Goal: Transaction & Acquisition: Purchase product/service

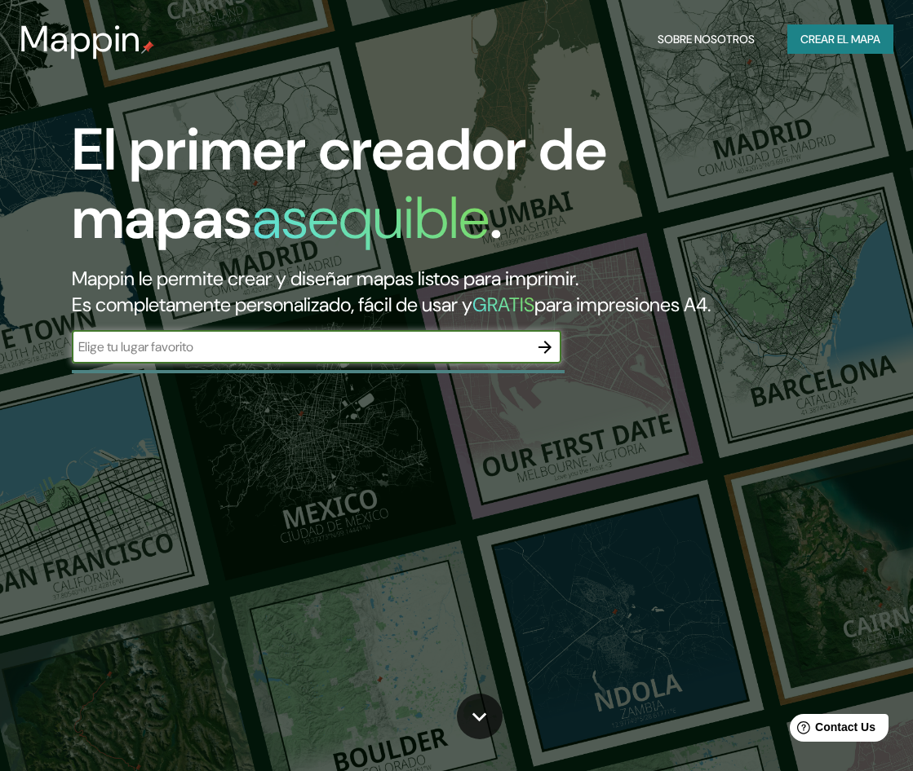
click at [326, 339] on input "text" at bounding box center [300, 347] width 457 height 19
type input "Yacyretá"
click at [545, 347] on icon "button" at bounding box center [544, 347] width 13 height 13
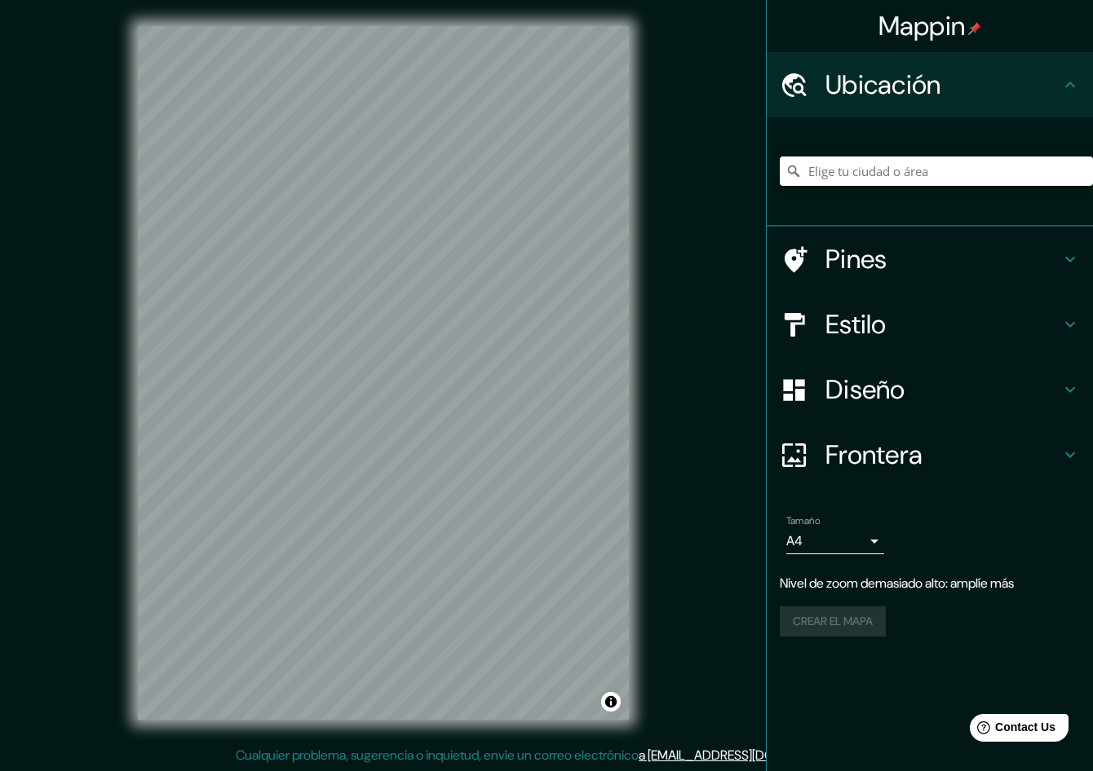
click at [653, 187] on div "© Mapbox © OpenStreetMap Improve this map" at bounding box center [384, 373] width 984 height 694
click at [912, 413] on div "Diseño" at bounding box center [930, 389] width 326 height 65
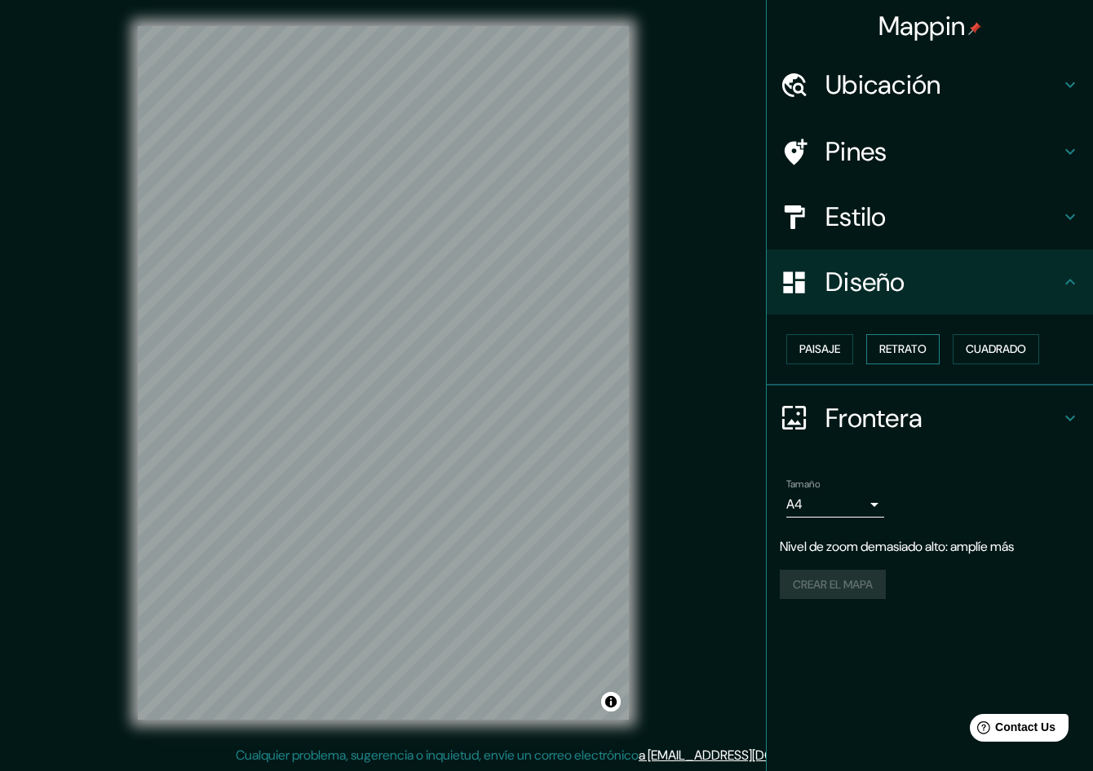
click at [896, 343] on font "Retrato" at bounding box center [902, 349] width 47 height 20
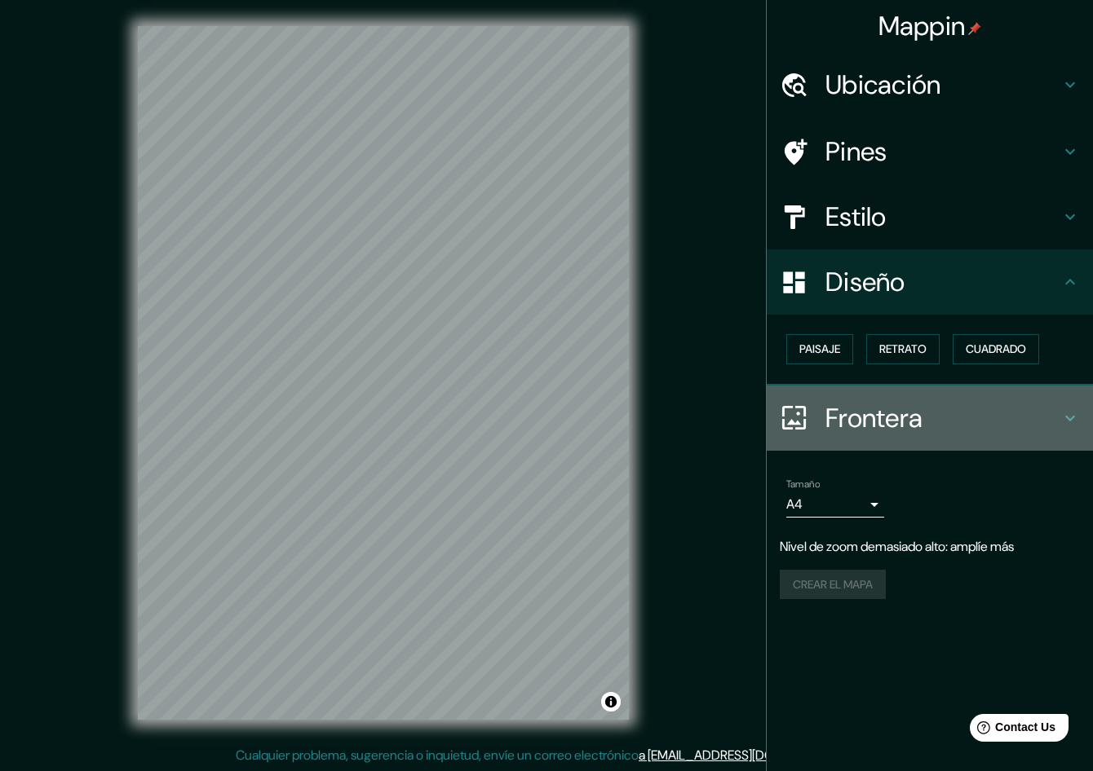
click at [870, 423] on h4 "Frontera" at bounding box center [942, 418] width 235 height 33
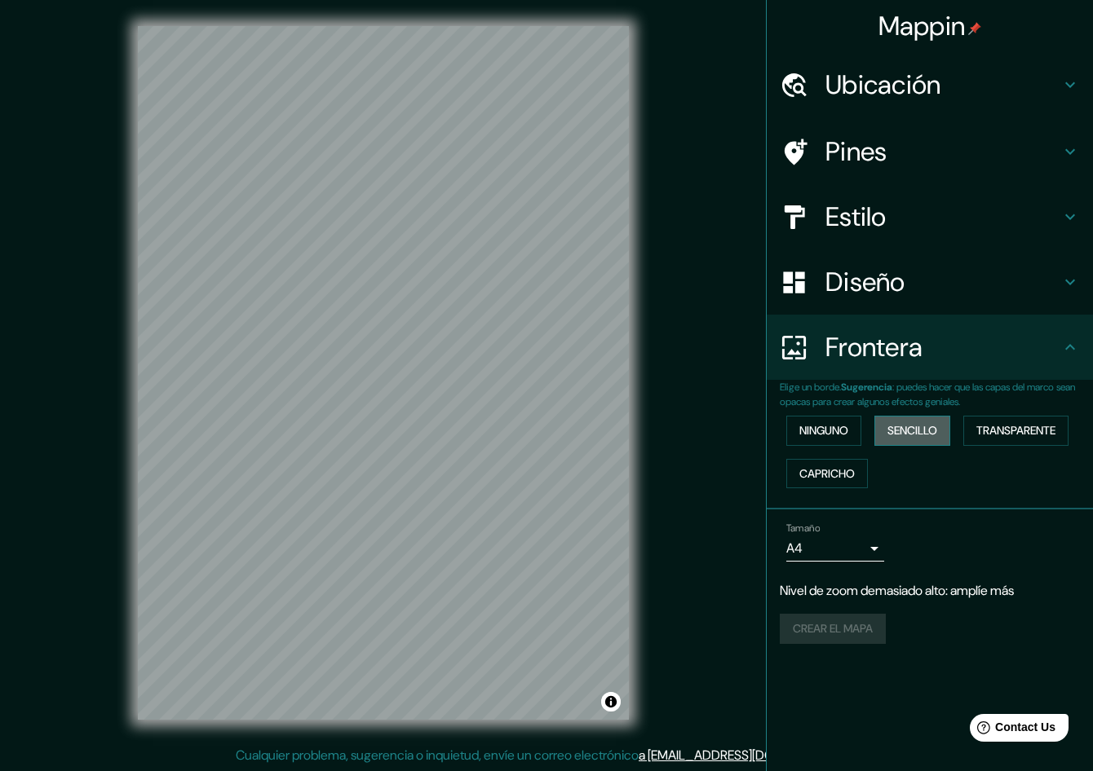
click at [898, 426] on font "Sencillo" at bounding box center [912, 431] width 50 height 20
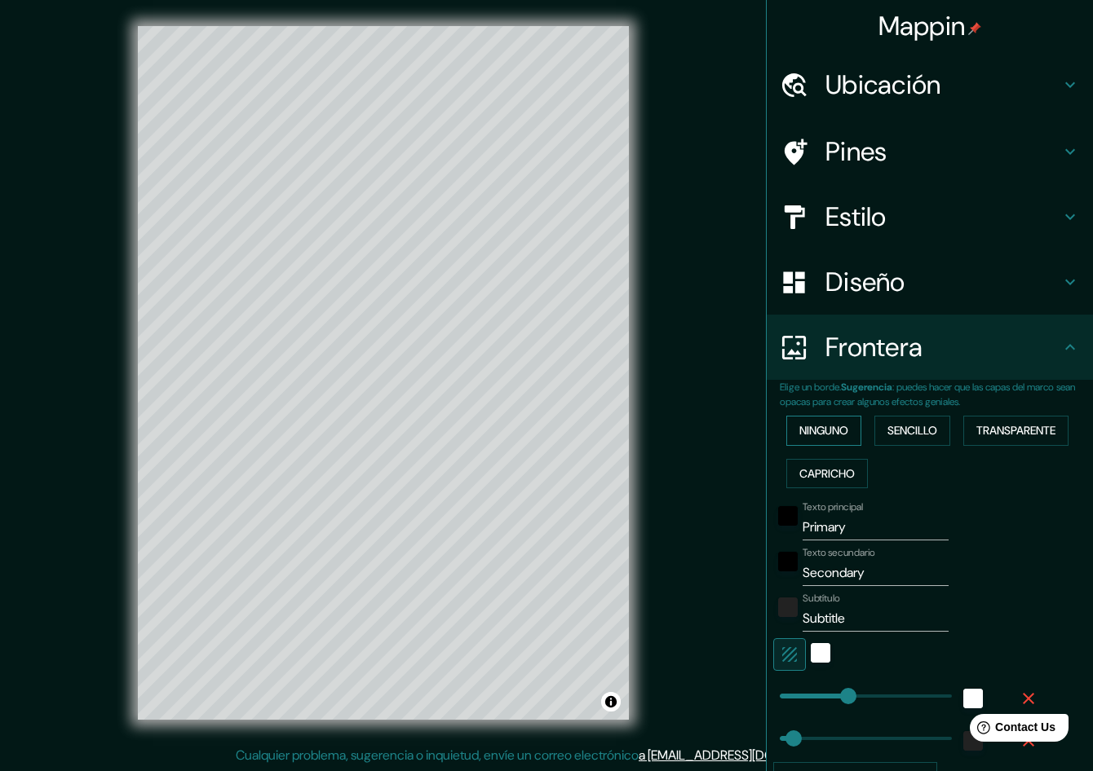
click at [829, 432] on font "Ninguno" at bounding box center [823, 431] width 49 height 20
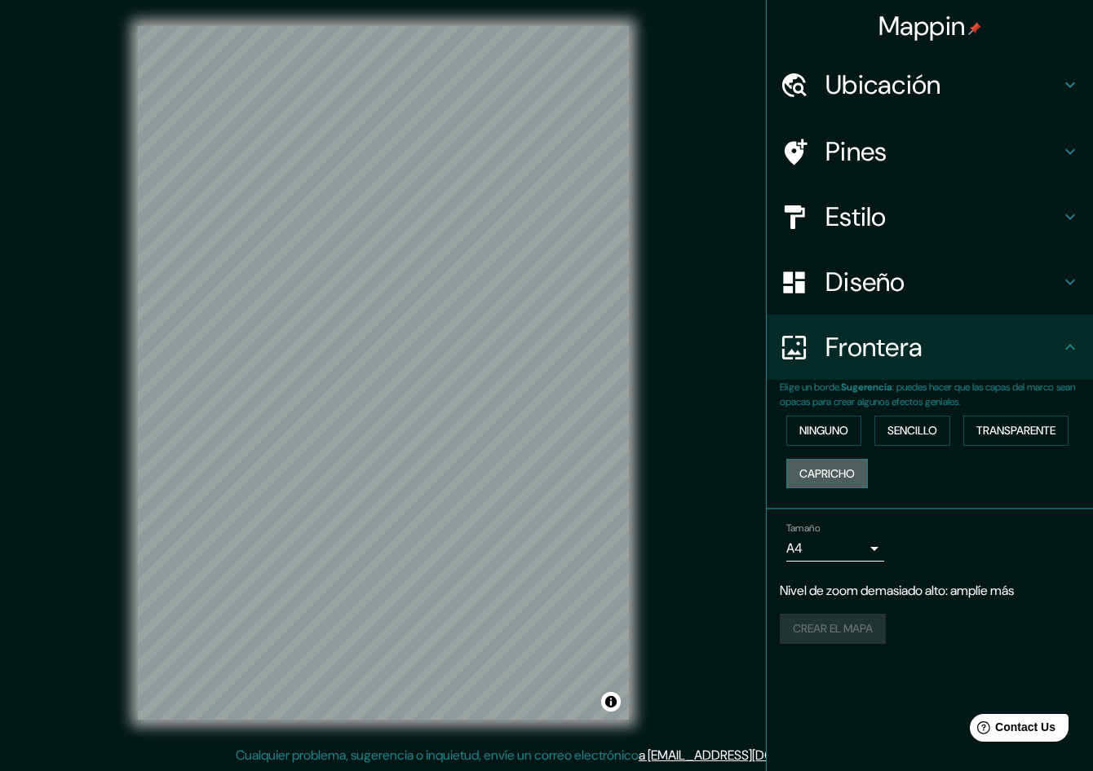
click at [839, 467] on font "Capricho" at bounding box center [826, 474] width 55 height 20
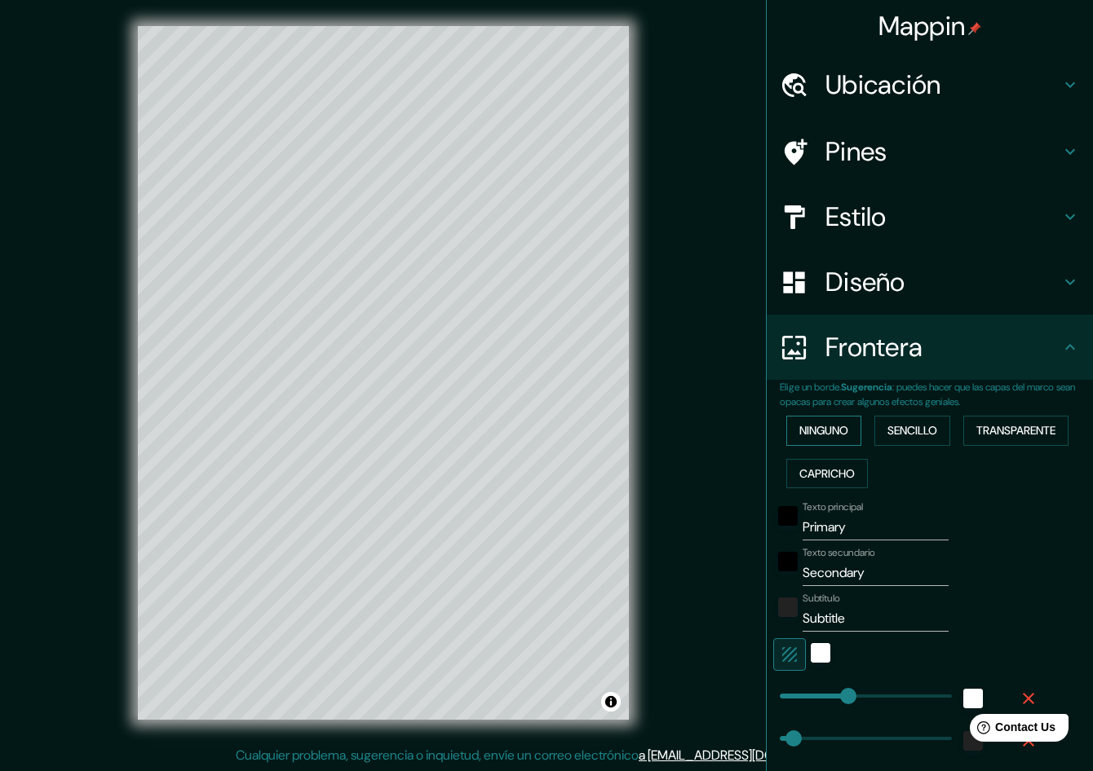
click at [825, 437] on font "Ninguno" at bounding box center [823, 431] width 49 height 20
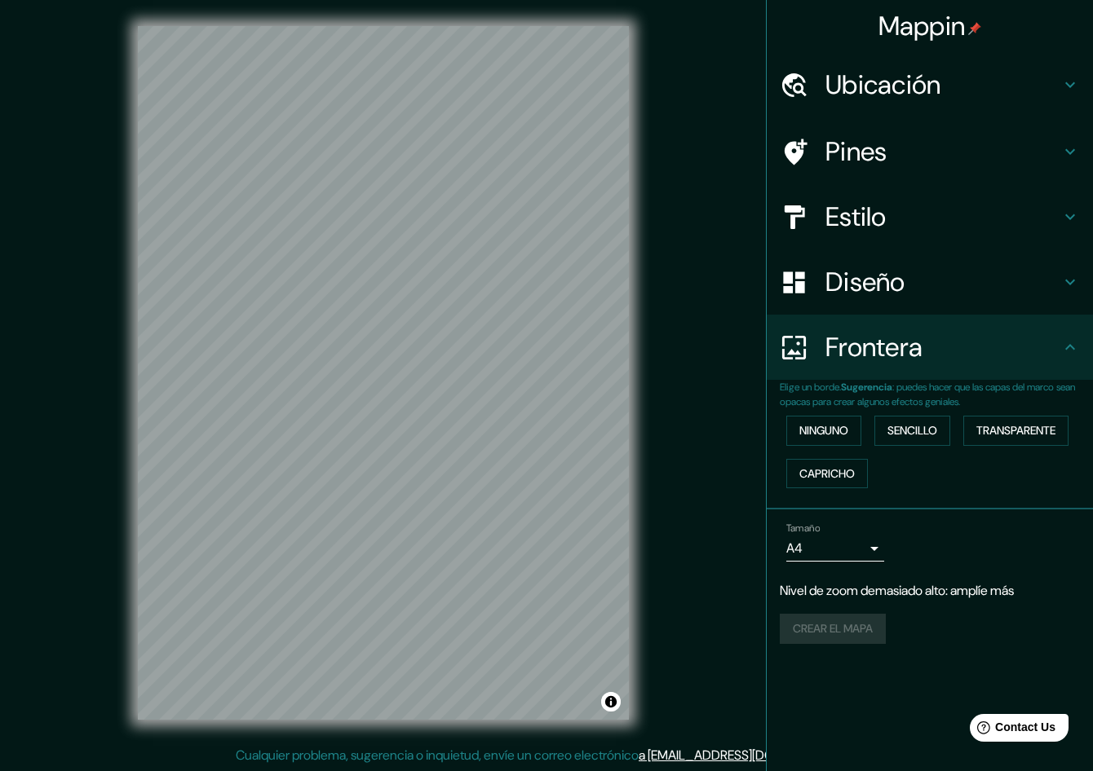
click at [873, 151] on h4 "Pines" at bounding box center [942, 151] width 235 height 33
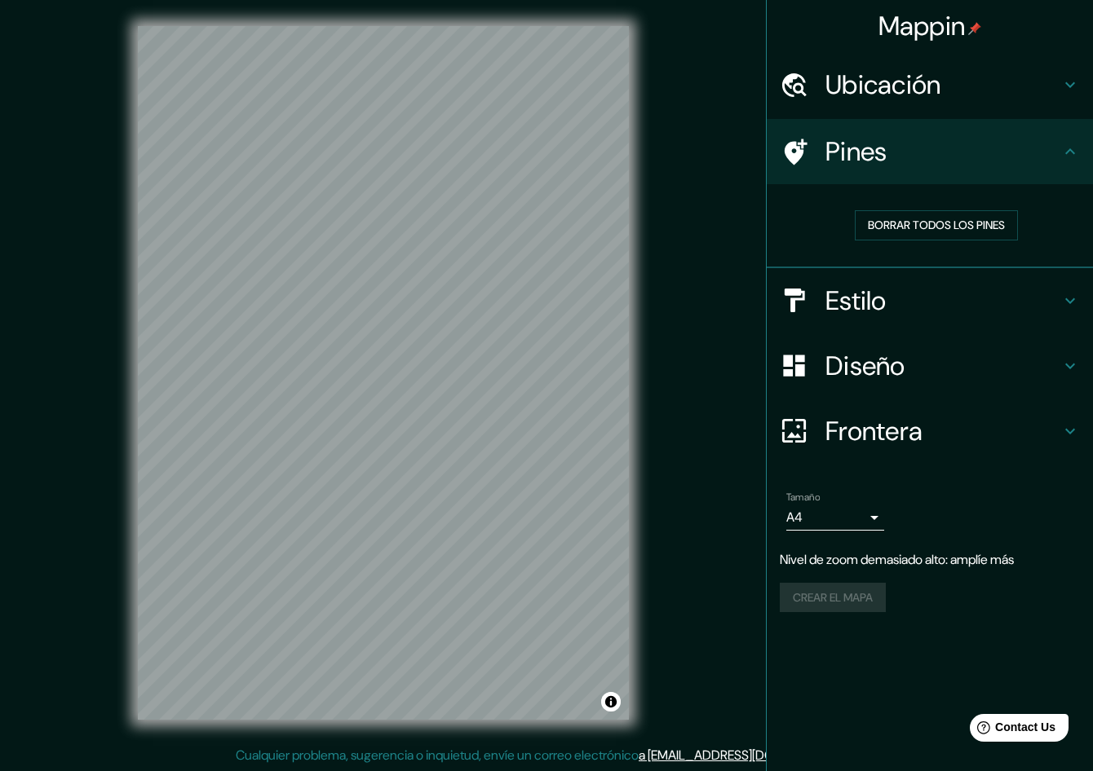
click at [912, 99] on h4 "Ubicación" at bounding box center [942, 85] width 235 height 33
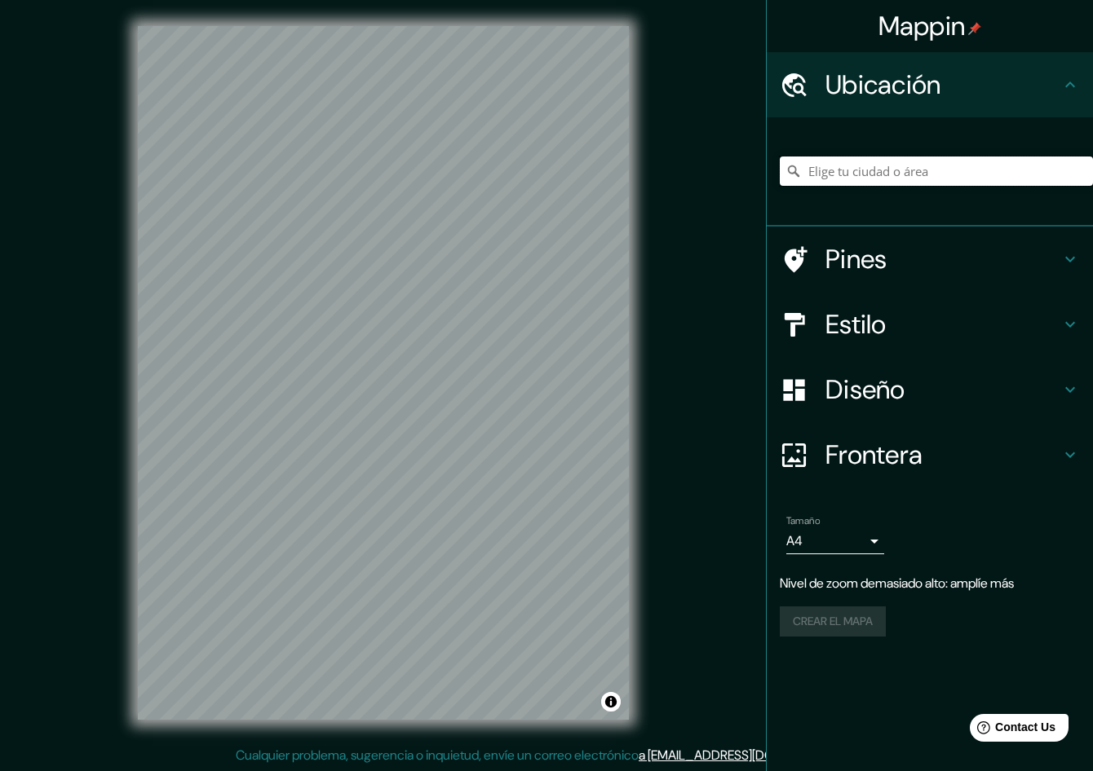
click at [912, 180] on input "Elige tu ciudad o área" at bounding box center [936, 171] width 313 height 29
type input "Yacyretá, [GEOGRAPHIC_DATA], [GEOGRAPHIC_DATA], N3360, [GEOGRAPHIC_DATA]"
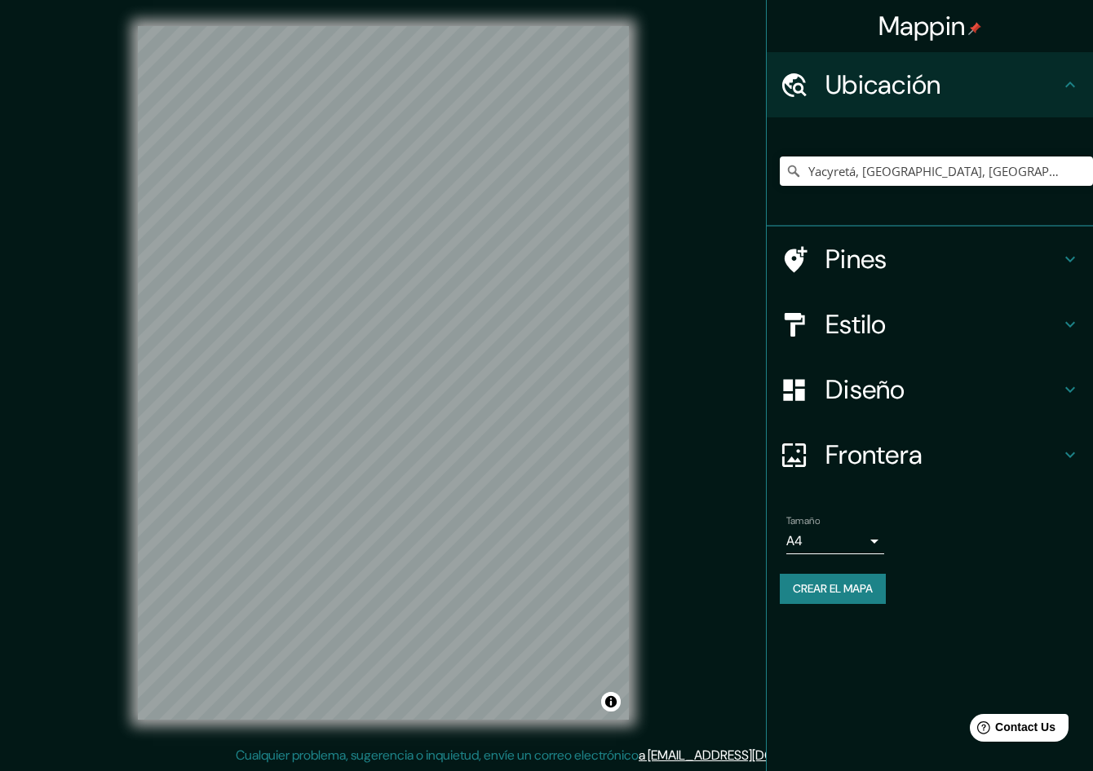
click at [661, 595] on div "© Mapbox © OpenStreetMap Improve this map" at bounding box center [384, 373] width 984 height 694
click at [298, 290] on div "© Mapbox © OpenStreetMap Improve this map" at bounding box center [384, 373] width 984 height 694
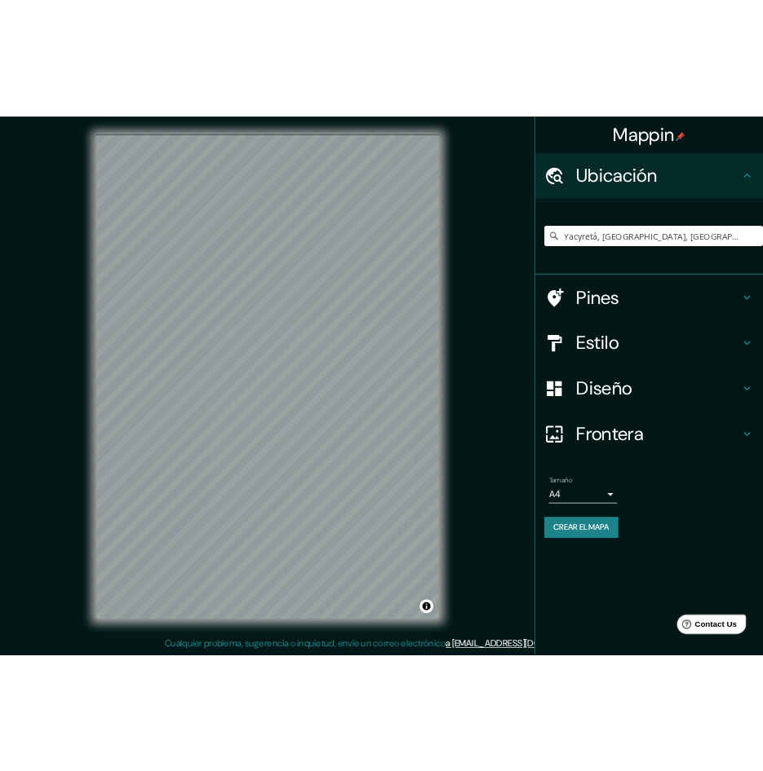
scroll to position [1, 0]
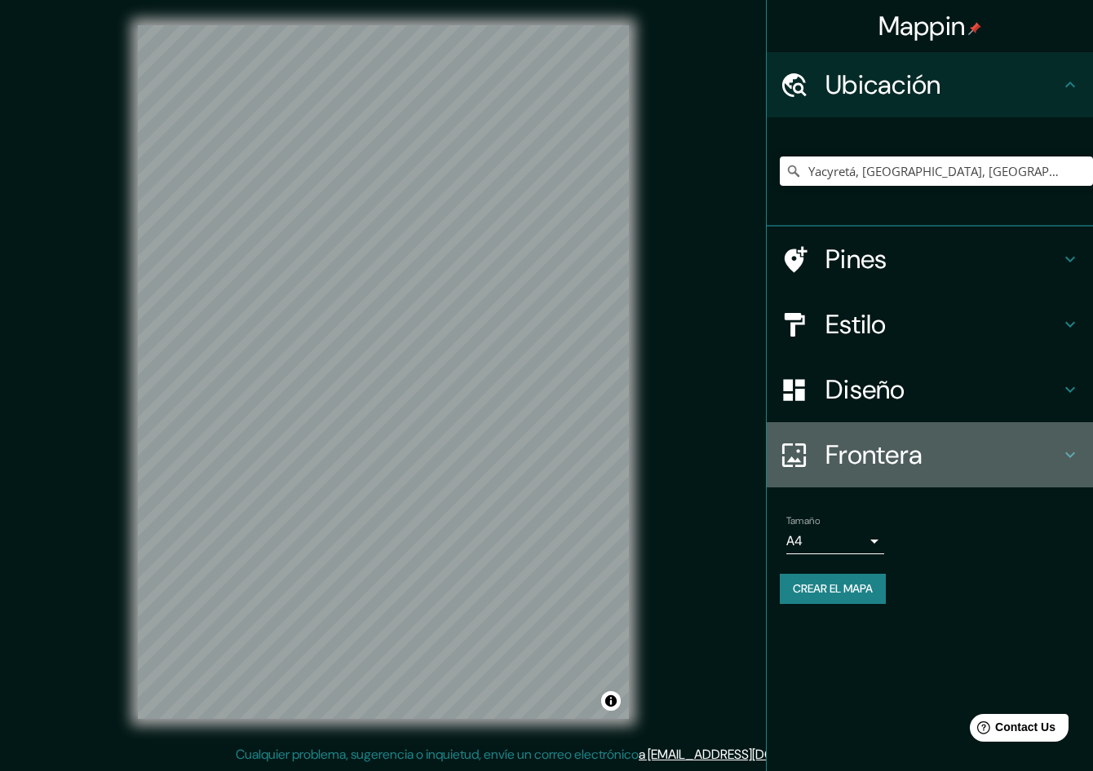
click at [855, 446] on h4 "Frontera" at bounding box center [942, 455] width 235 height 33
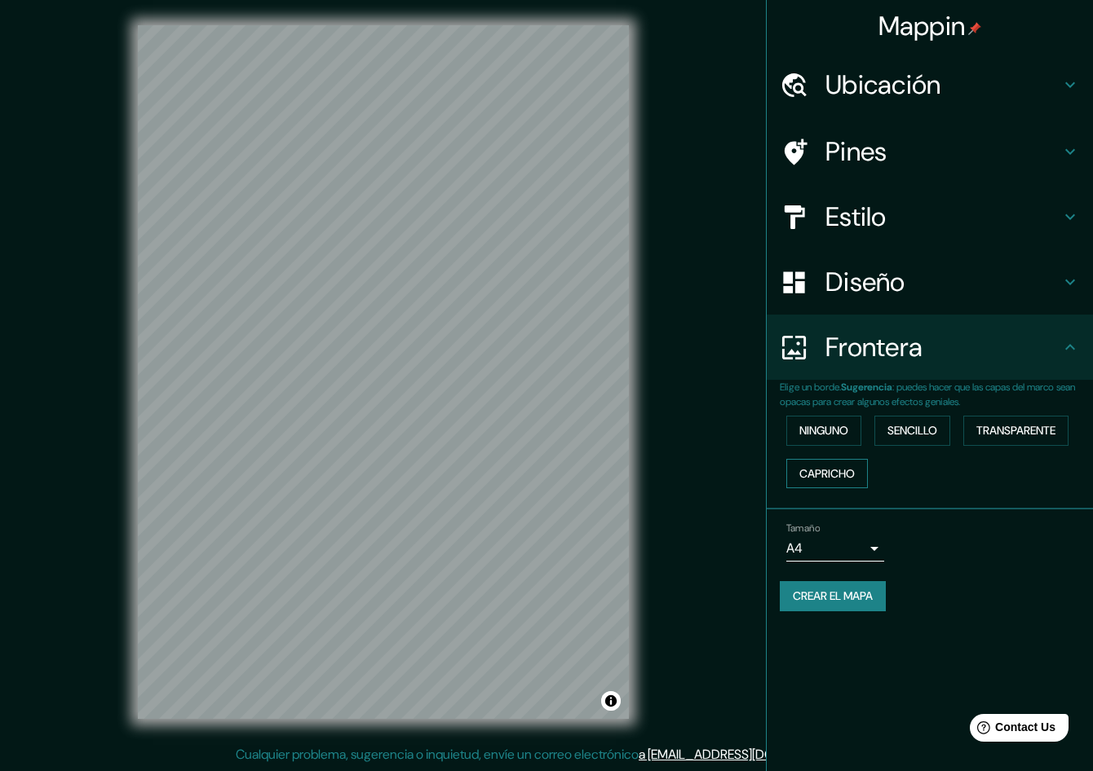
click at [858, 477] on button "Capricho" at bounding box center [827, 474] width 82 height 30
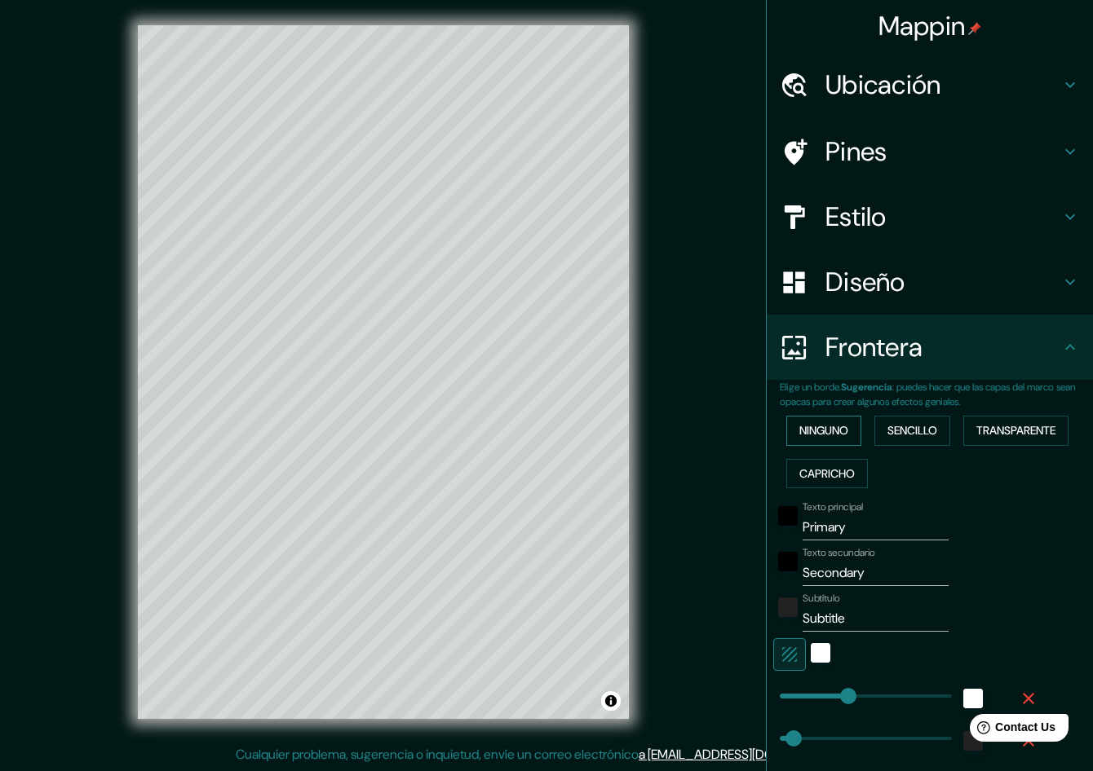
click at [828, 422] on font "Ninguno" at bounding box center [823, 431] width 49 height 20
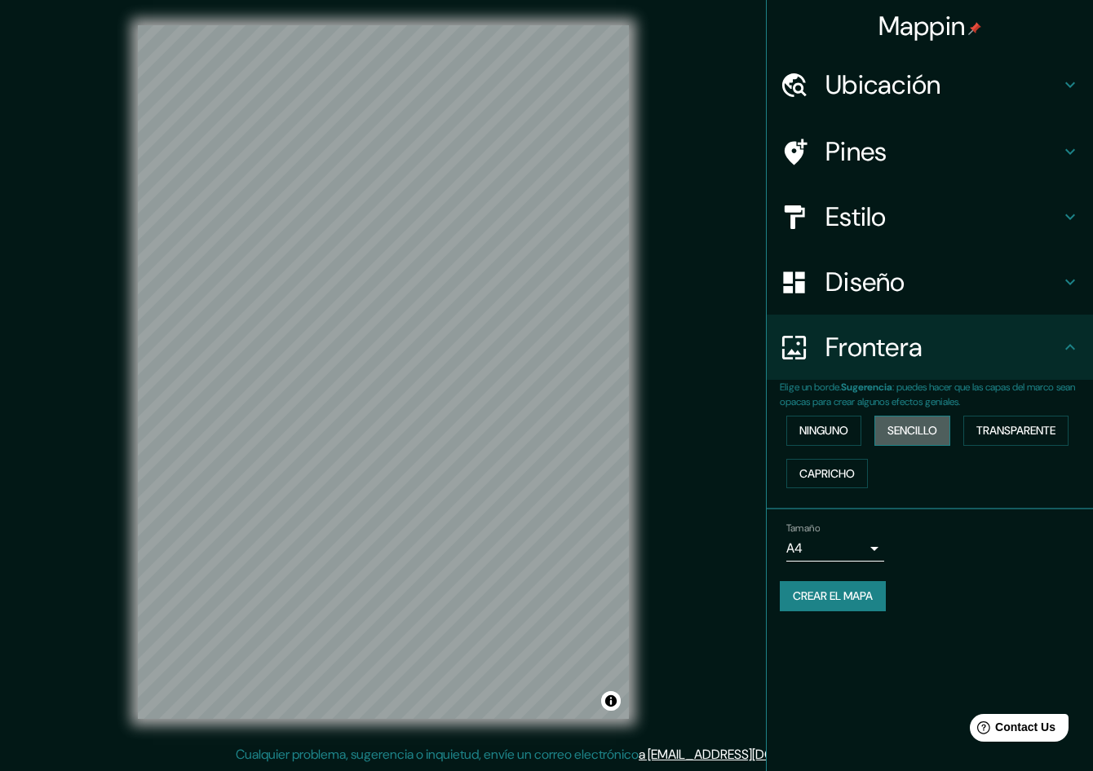
click at [903, 422] on font "Sencillo" at bounding box center [912, 431] width 50 height 20
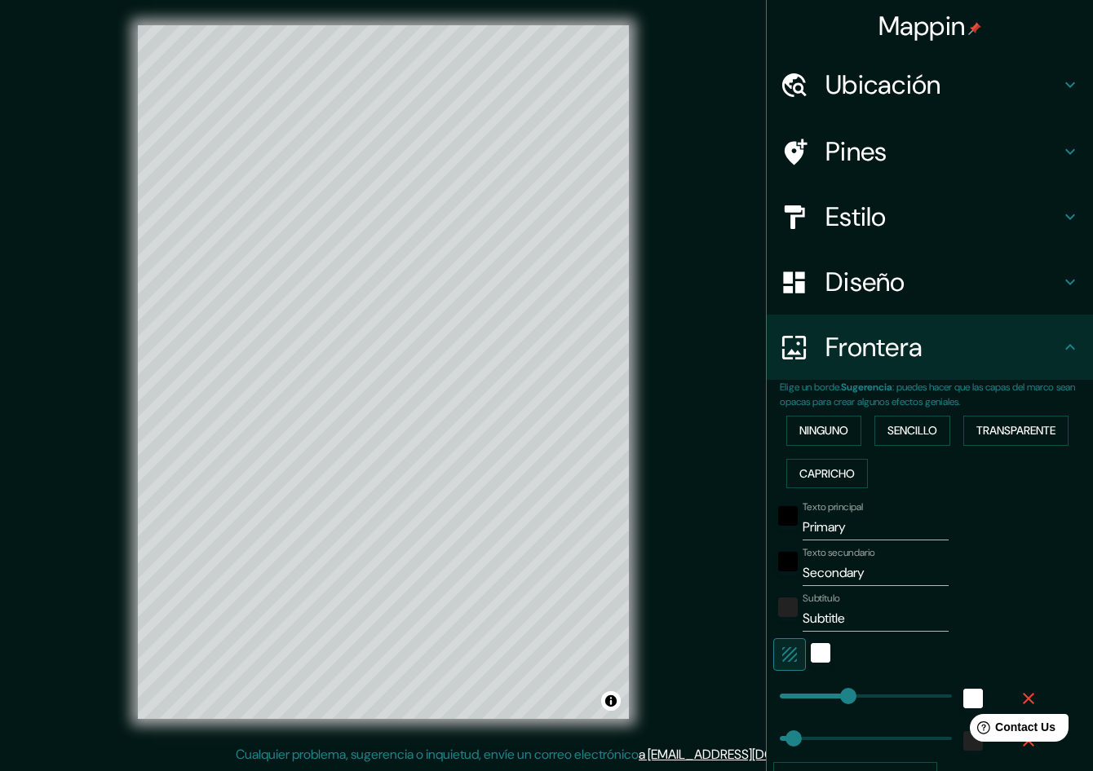
click at [904, 288] on h4 "Diseño" at bounding box center [942, 282] width 235 height 33
type input "241"
type input "48"
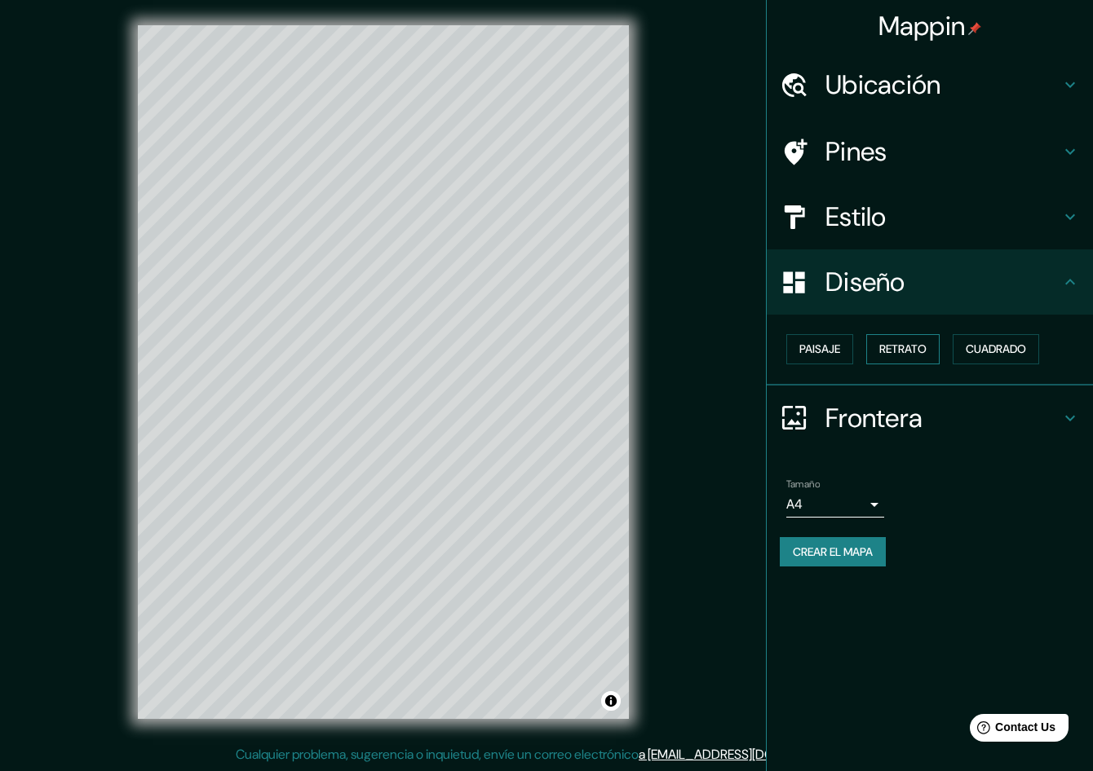
click at [880, 354] on button "Retrato" at bounding box center [902, 349] width 73 height 30
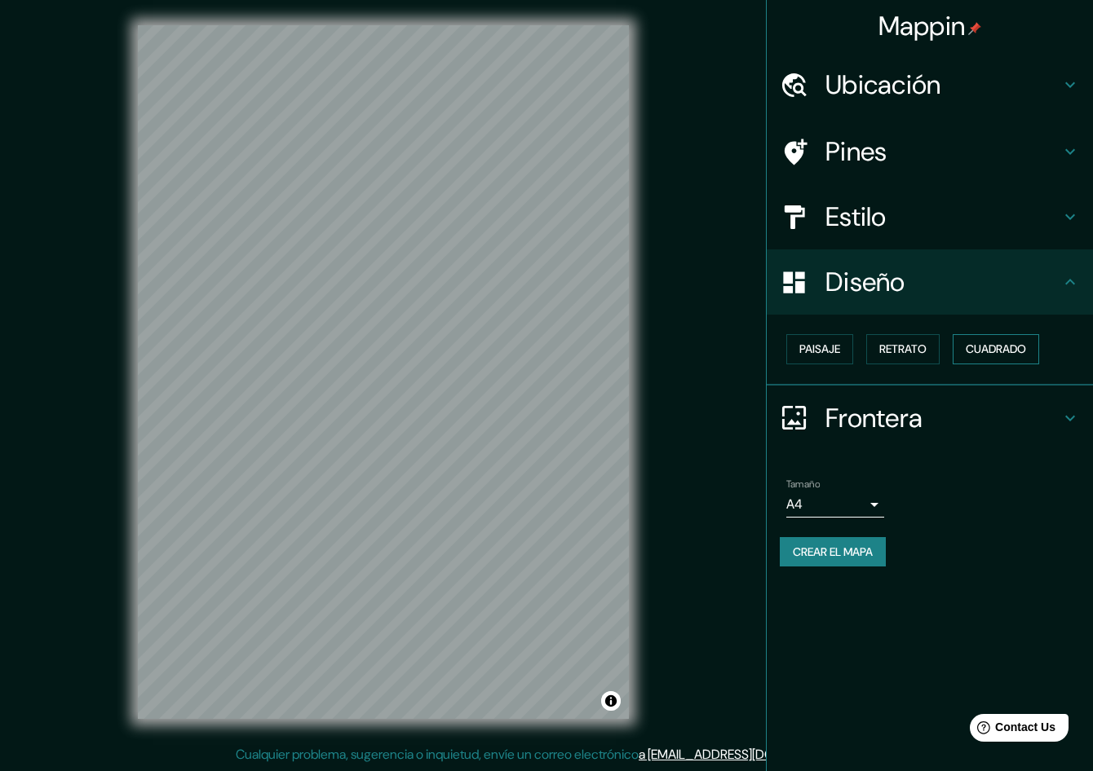
click at [912, 350] on font "Cuadrado" at bounding box center [996, 349] width 60 height 20
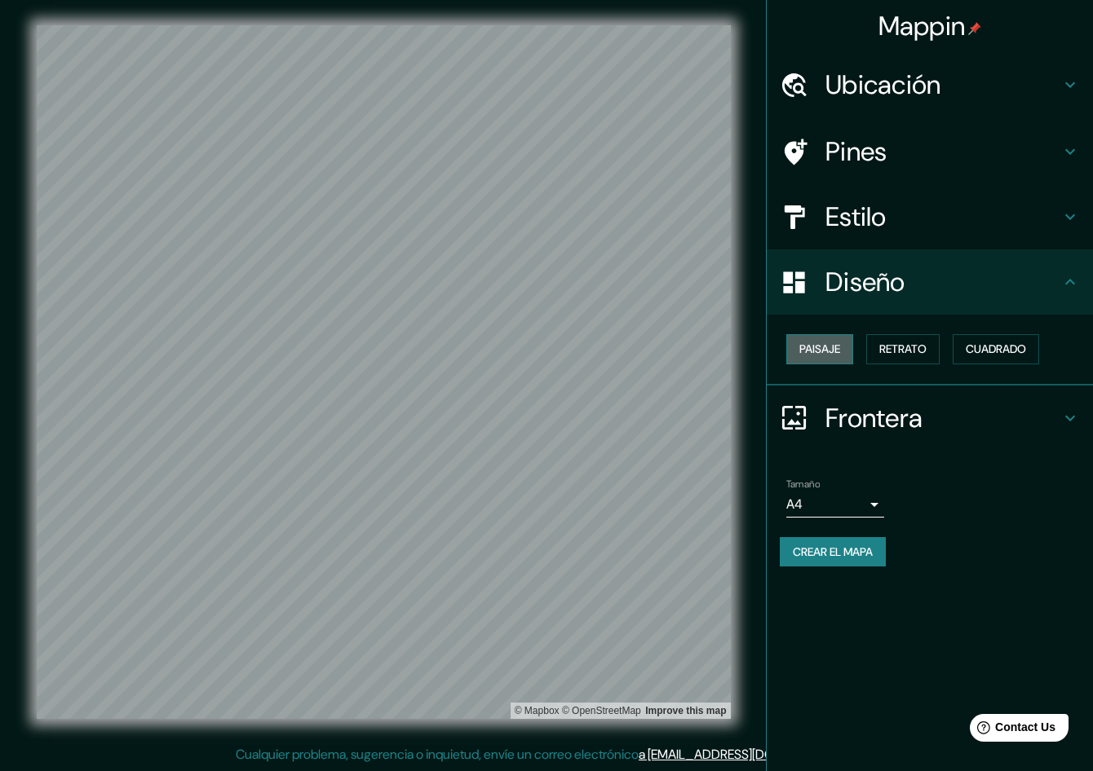
click at [835, 351] on font "Paisaje" at bounding box center [819, 349] width 41 height 20
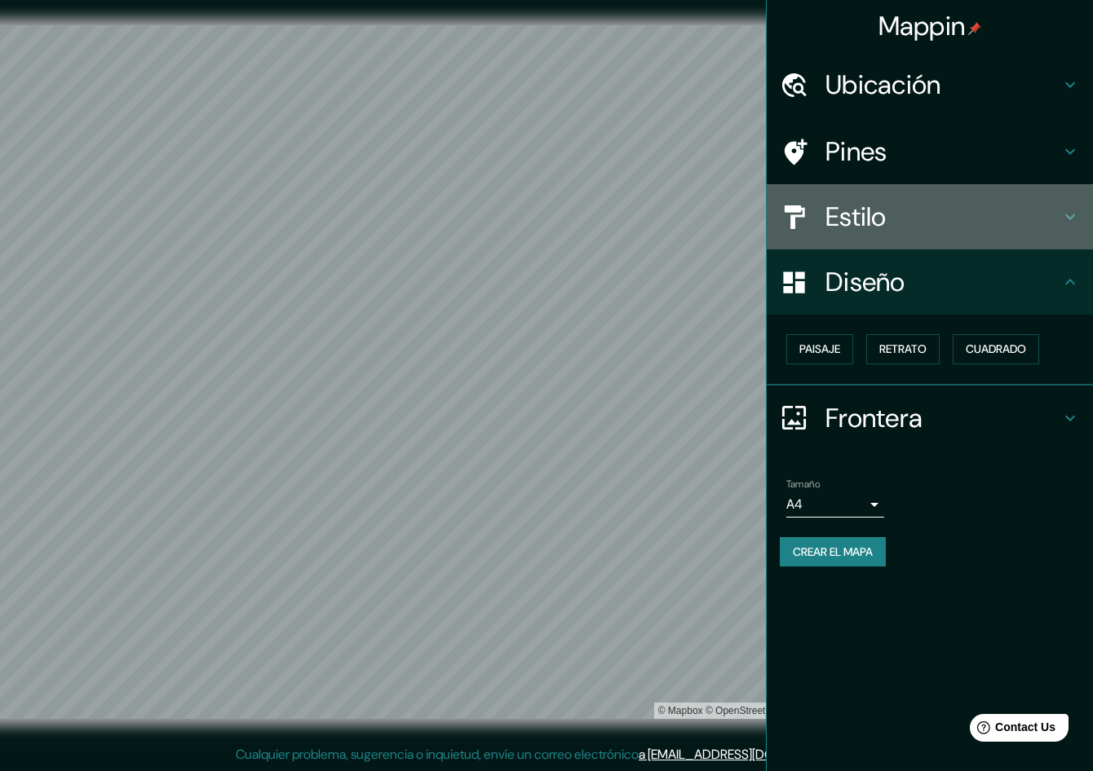
click at [871, 219] on h4 "Estilo" at bounding box center [942, 217] width 235 height 33
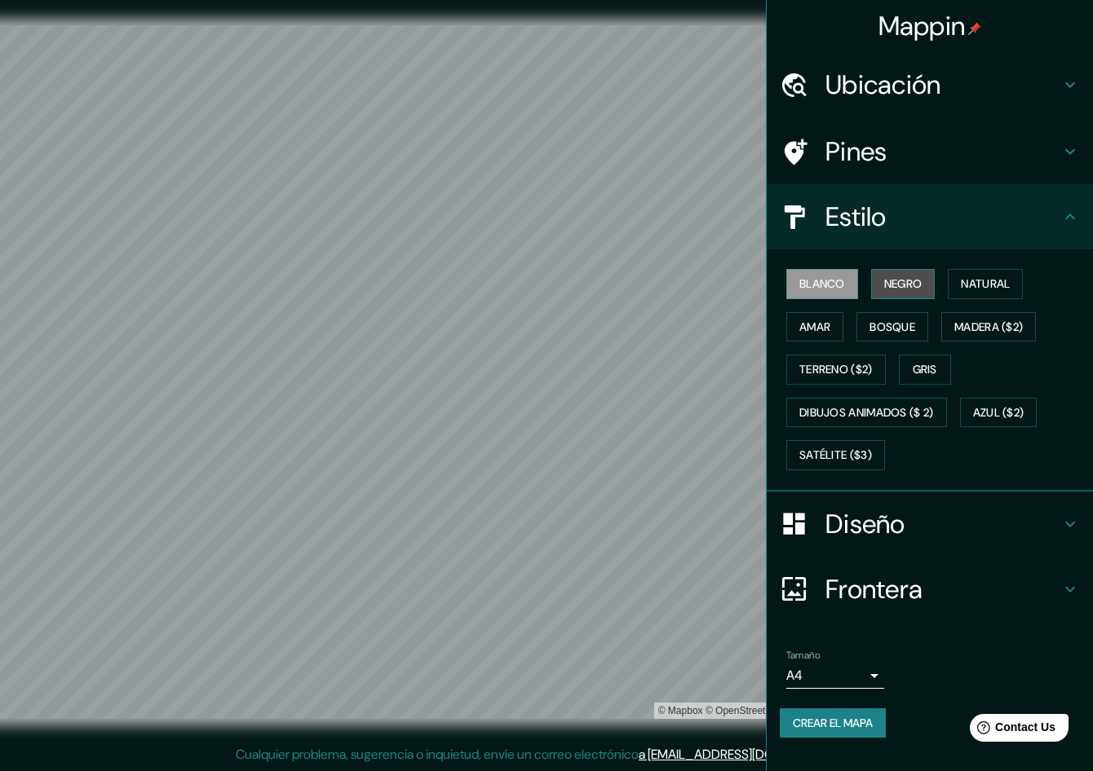
click at [887, 275] on font "Negro" at bounding box center [903, 284] width 38 height 20
click at [912, 286] on font "Natural" at bounding box center [985, 284] width 49 height 20
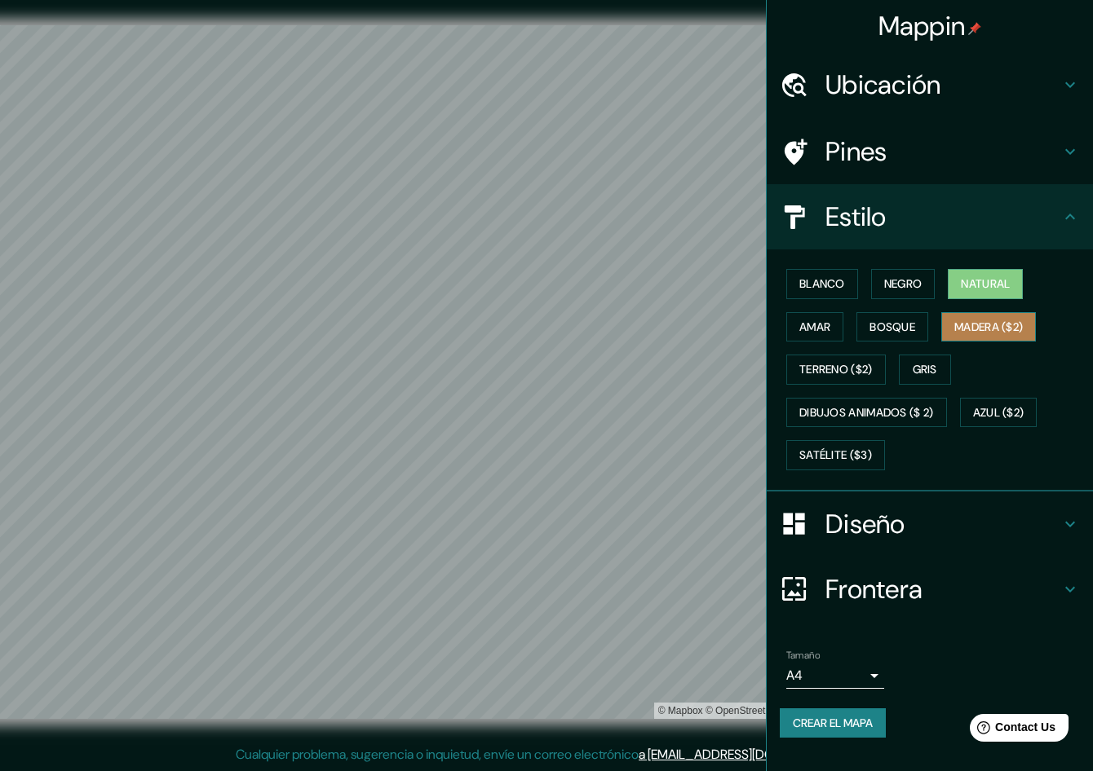
click at [912, 331] on font "Madera ($2)" at bounding box center [988, 327] width 69 height 20
click at [891, 325] on font "Bosque" at bounding box center [892, 327] width 46 height 20
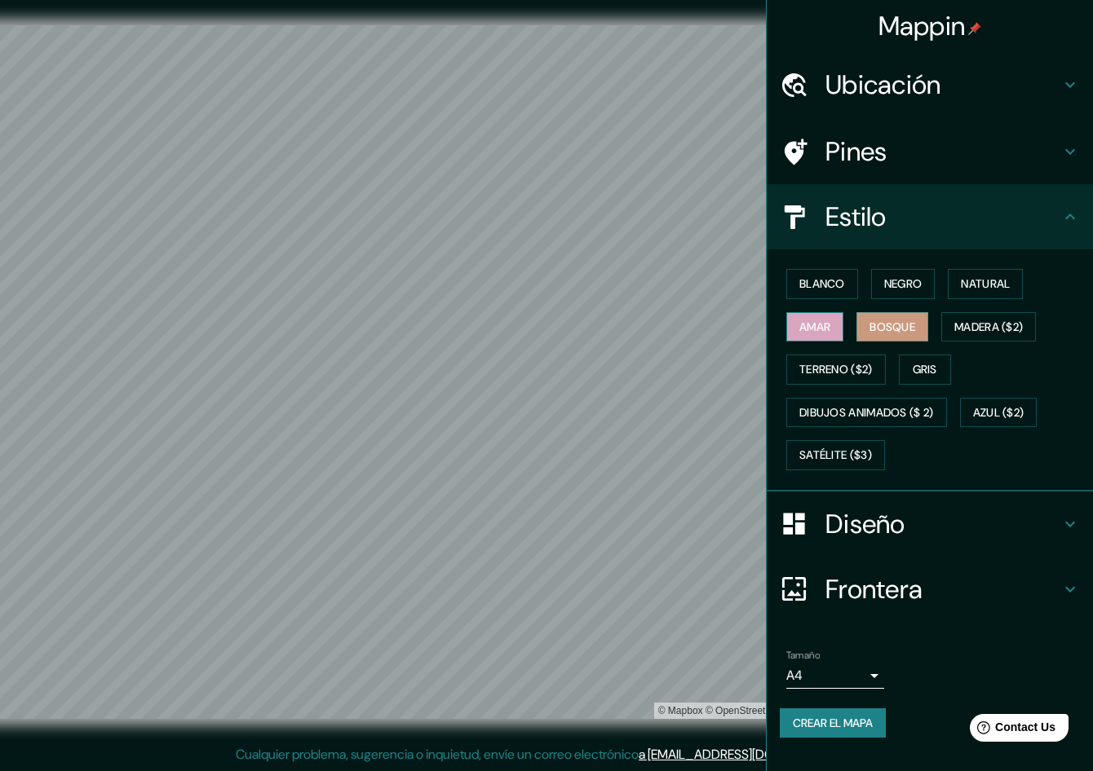
click at [828, 324] on font "Amar" at bounding box center [814, 327] width 31 height 20
click at [848, 378] on font "Terreno ($2)" at bounding box center [835, 370] width 73 height 20
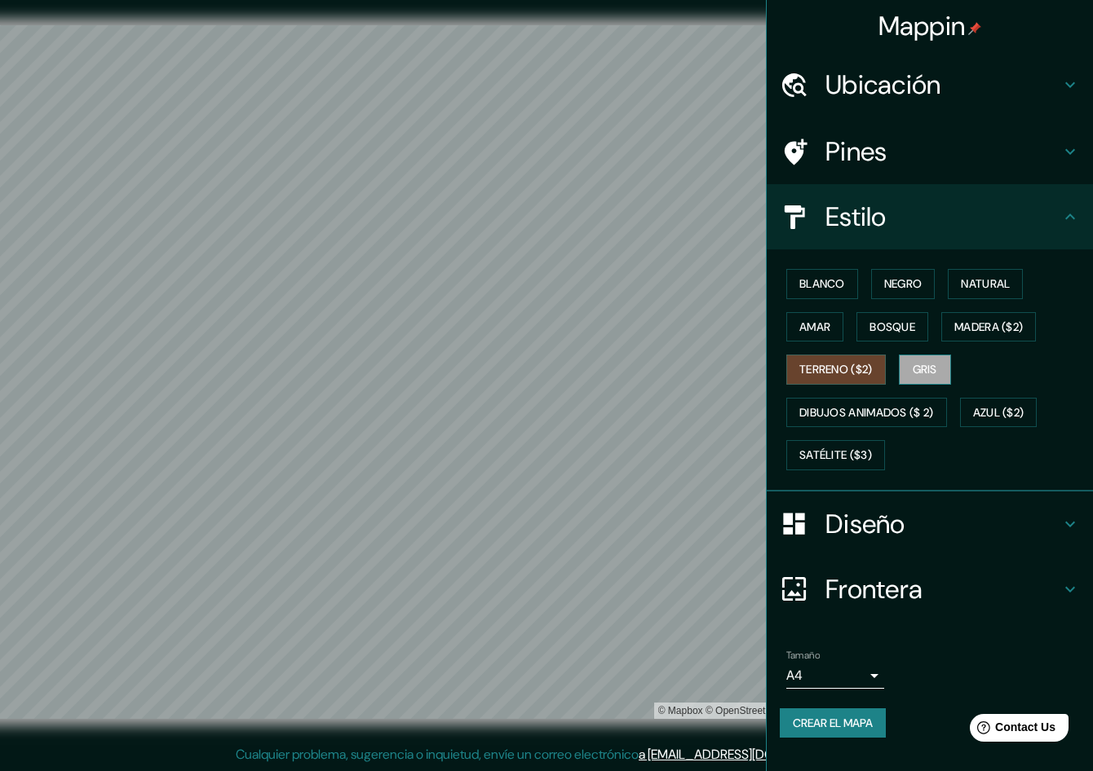
click at [912, 370] on font "Gris" at bounding box center [925, 370] width 24 height 20
click at [886, 415] on font "Dibujos animados ($ 2)" at bounding box center [866, 413] width 135 height 20
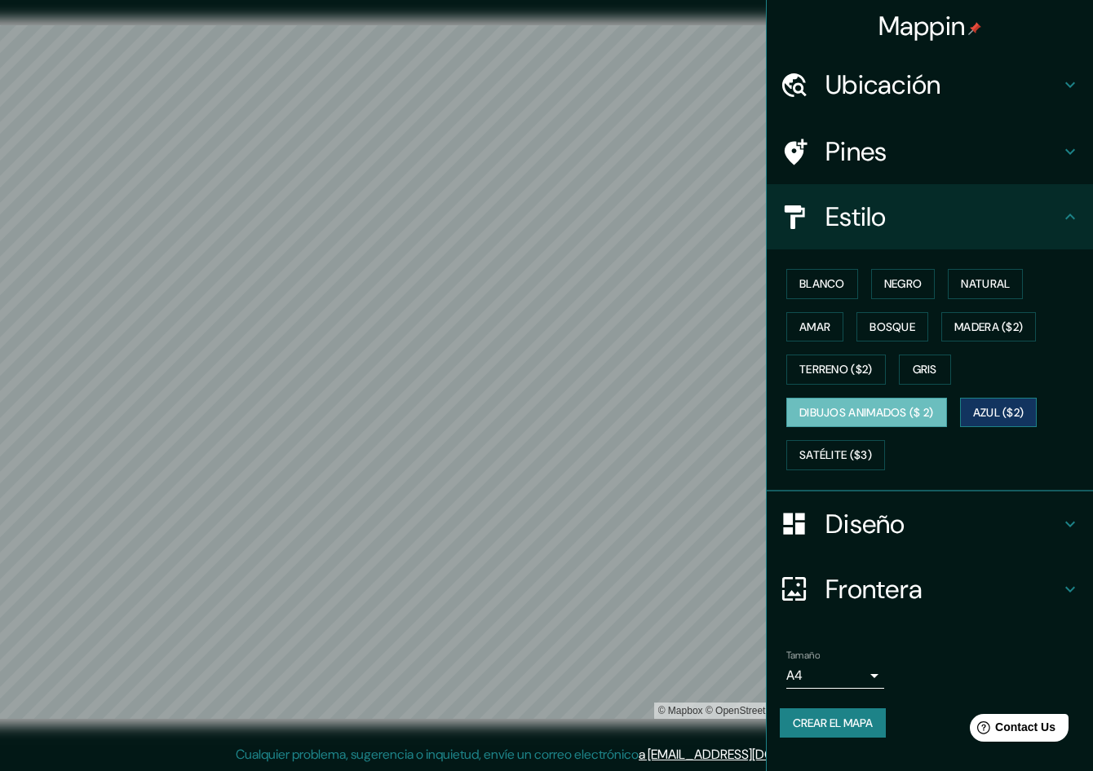
click at [912, 409] on font "Azul ($2)" at bounding box center [998, 413] width 51 height 20
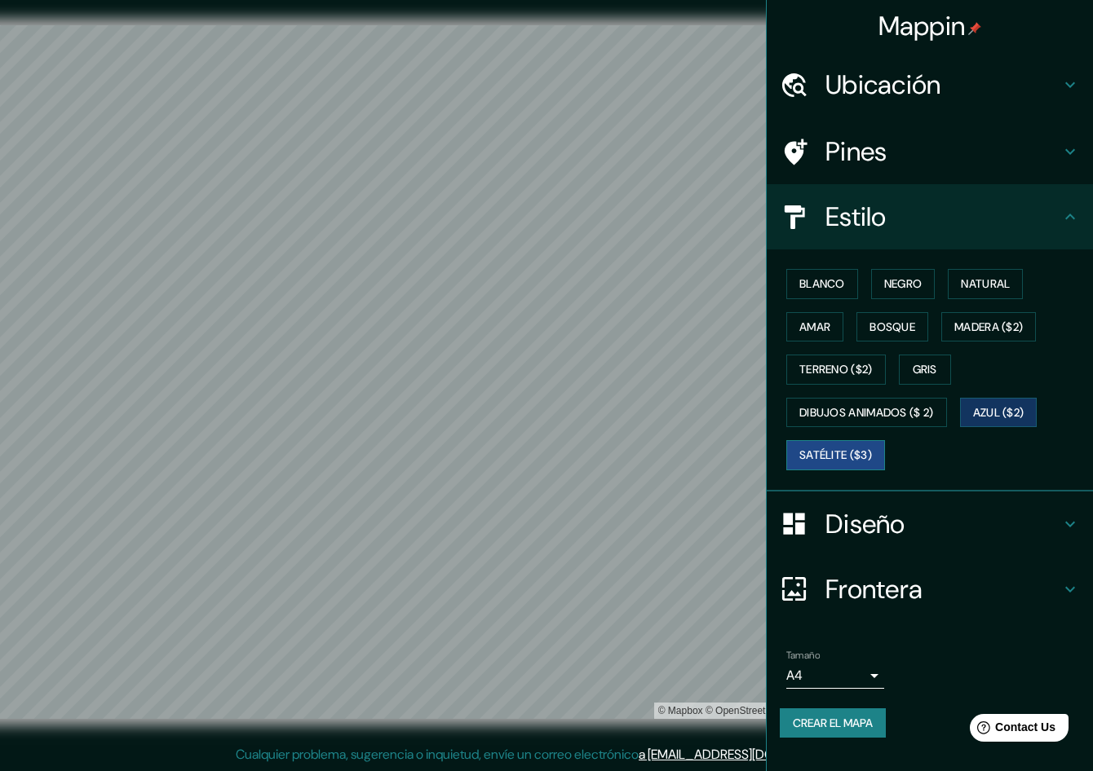
click at [851, 454] on font "Satélite ($3)" at bounding box center [835, 455] width 73 height 20
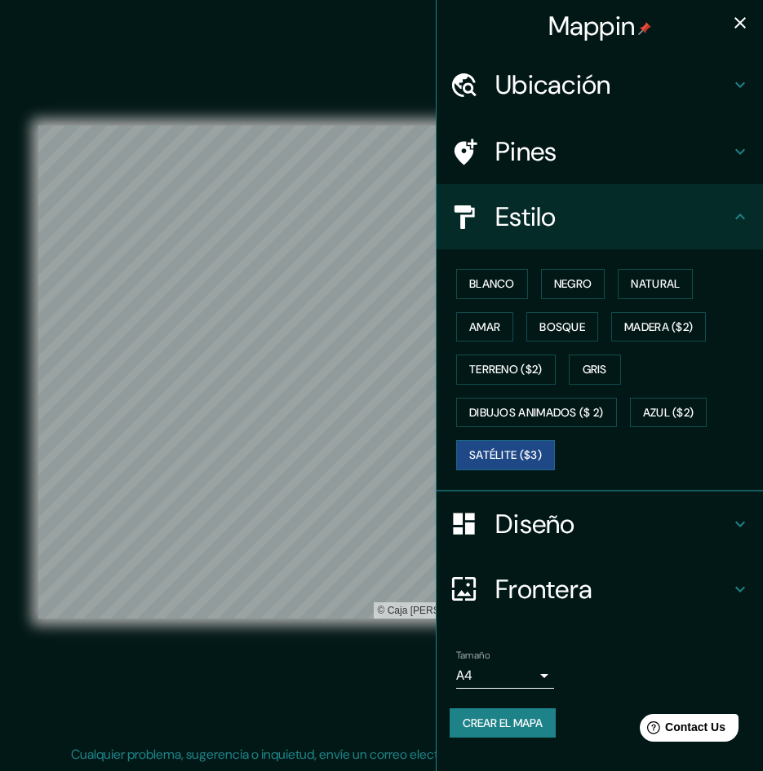
scroll to position [0, 0]
click at [627, 64] on div "Ubicación" at bounding box center [599, 84] width 326 height 65
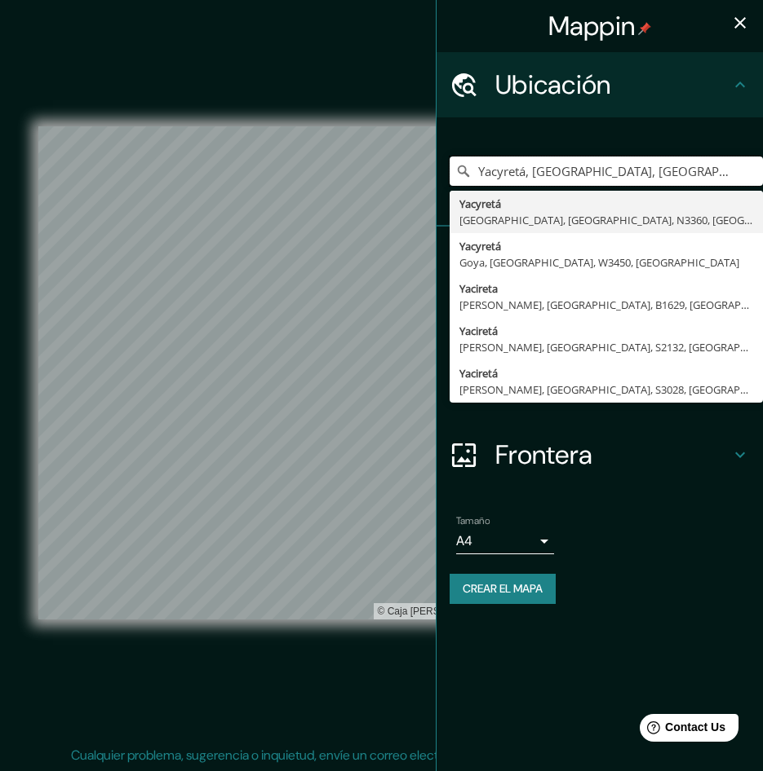
click at [419, 133] on div "Mappin Ubicación Yacyretá, [GEOGRAPHIC_DATA], [GEOGRAPHIC_DATA], N3360, [GEOGRA…" at bounding box center [381, 386] width 763 height 772
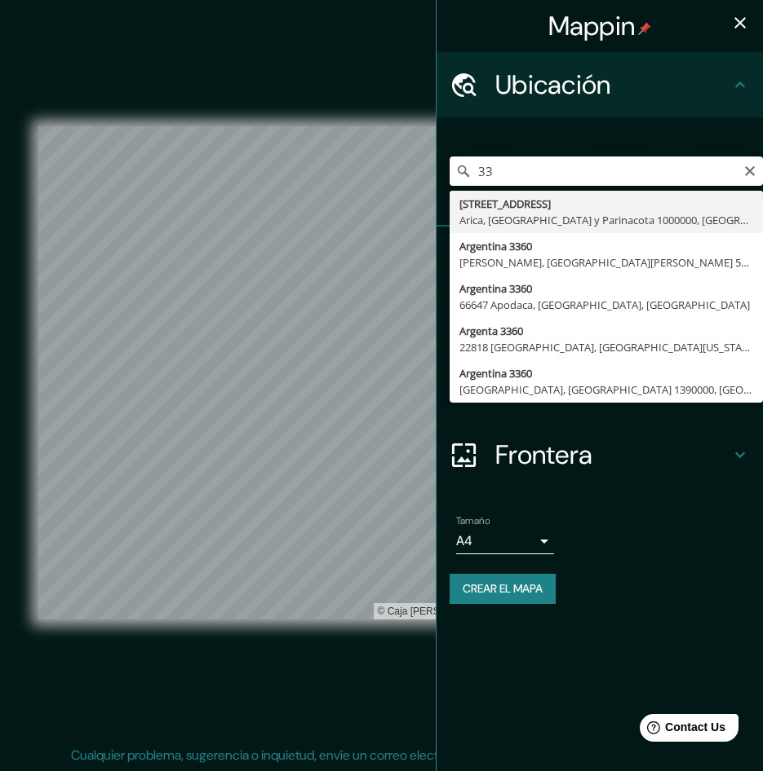
type input "3"
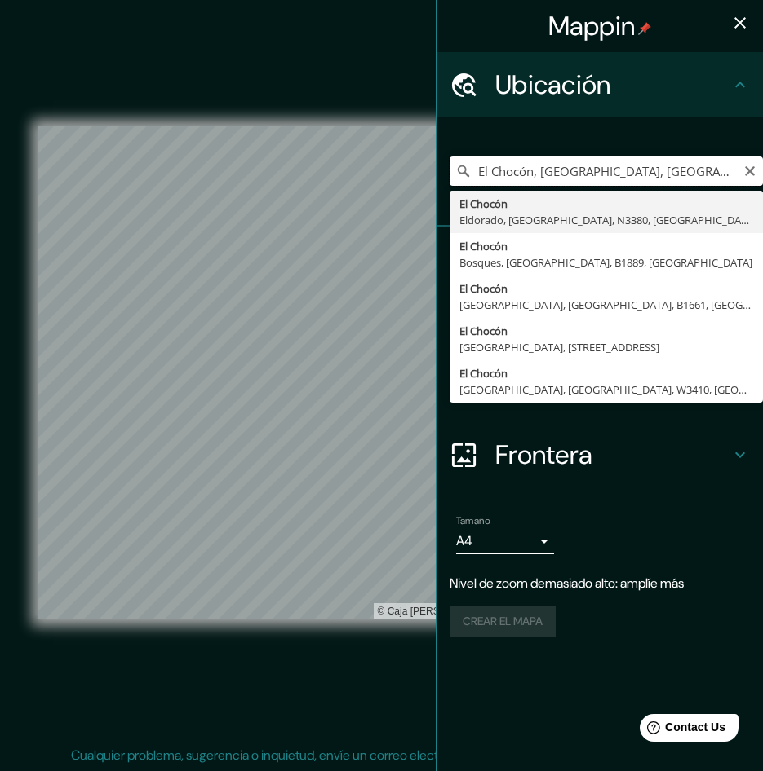
drag, startPoint x: 447, startPoint y: 137, endPoint x: 554, endPoint y: 168, distance: 111.2
click at [554, 168] on input "El Chocón, [GEOGRAPHIC_DATA], [GEOGRAPHIC_DATA], N3380, [GEOGRAPHIC_DATA]" at bounding box center [605, 171] width 313 height 29
drag, startPoint x: 542, startPoint y: 168, endPoint x: 778, endPoint y: 134, distance: 239.0
click at [763, 134] on html "Mappin Ubicación [GEOGRAPHIC_DATA], [GEOGRAPHIC_DATA], [GEOGRAPHIC_DATA], N3380…" at bounding box center [381, 385] width 763 height 771
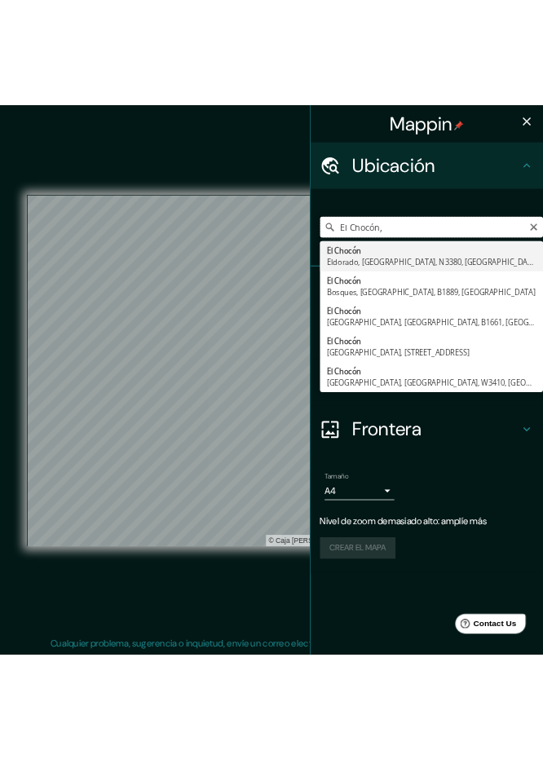
scroll to position [0, 0]
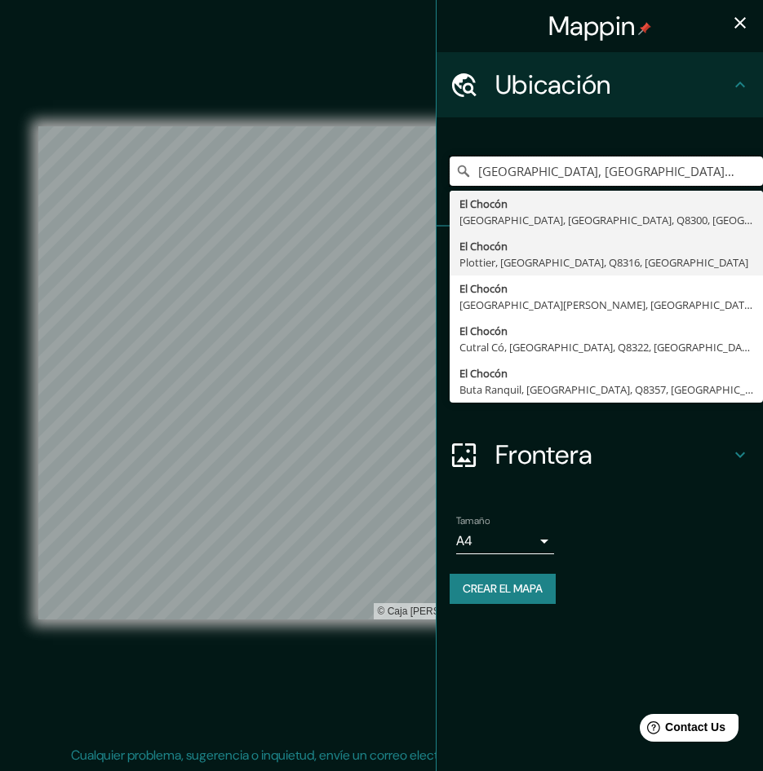
type input "[GEOGRAPHIC_DATA], [GEOGRAPHIC_DATA], [GEOGRAPHIC_DATA], Q8300, [GEOGRAPHIC_DAT…"
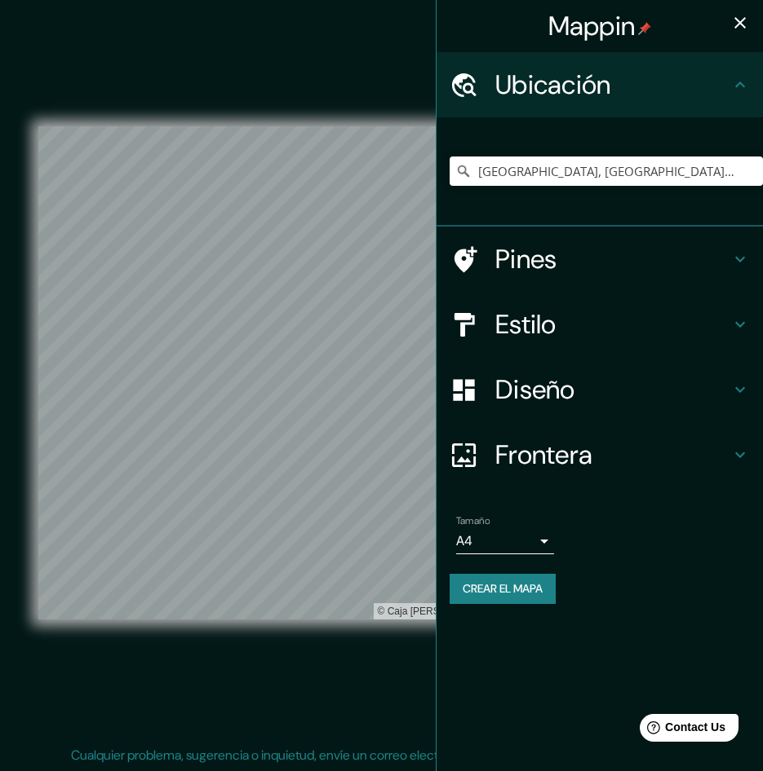
click at [506, 490] on div "Mappin Ubicación [GEOGRAPHIC_DATA], [GEOGRAPHIC_DATA], [GEOGRAPHIC_DATA], Q8300…" at bounding box center [381, 386] width 763 height 772
click at [466, 497] on div "Mappin Ubicación [GEOGRAPHIC_DATA], [GEOGRAPHIC_DATA], [GEOGRAPHIC_DATA], Q8300…" at bounding box center [381, 386] width 763 height 772
click at [736, 33] on button "button" at bounding box center [739, 23] width 33 height 33
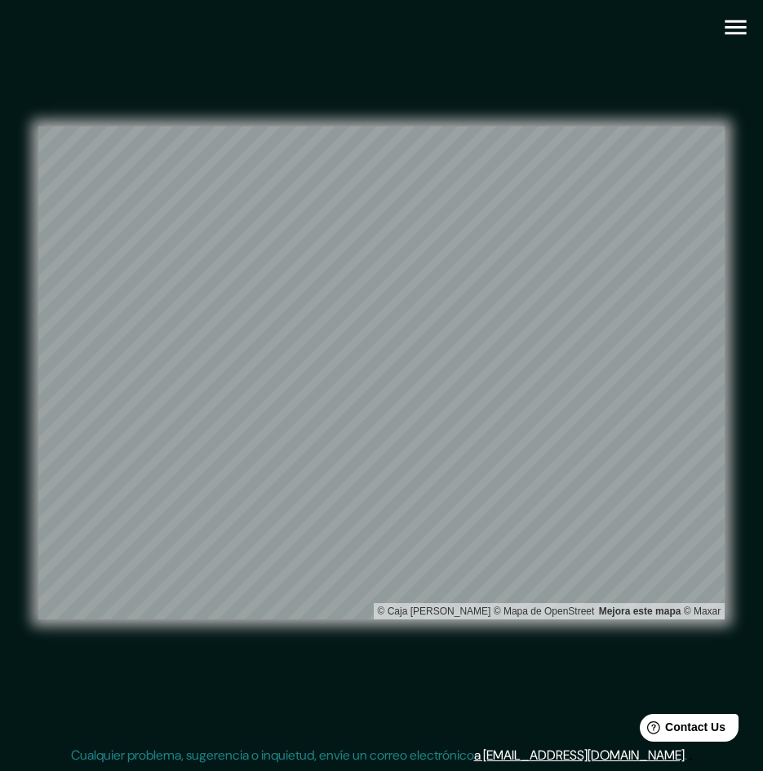
click at [1, 261] on div "Mappin Ubicación [GEOGRAPHIC_DATA], [GEOGRAPHIC_DATA], [GEOGRAPHIC_DATA], Q8300…" at bounding box center [381, 386] width 763 height 772
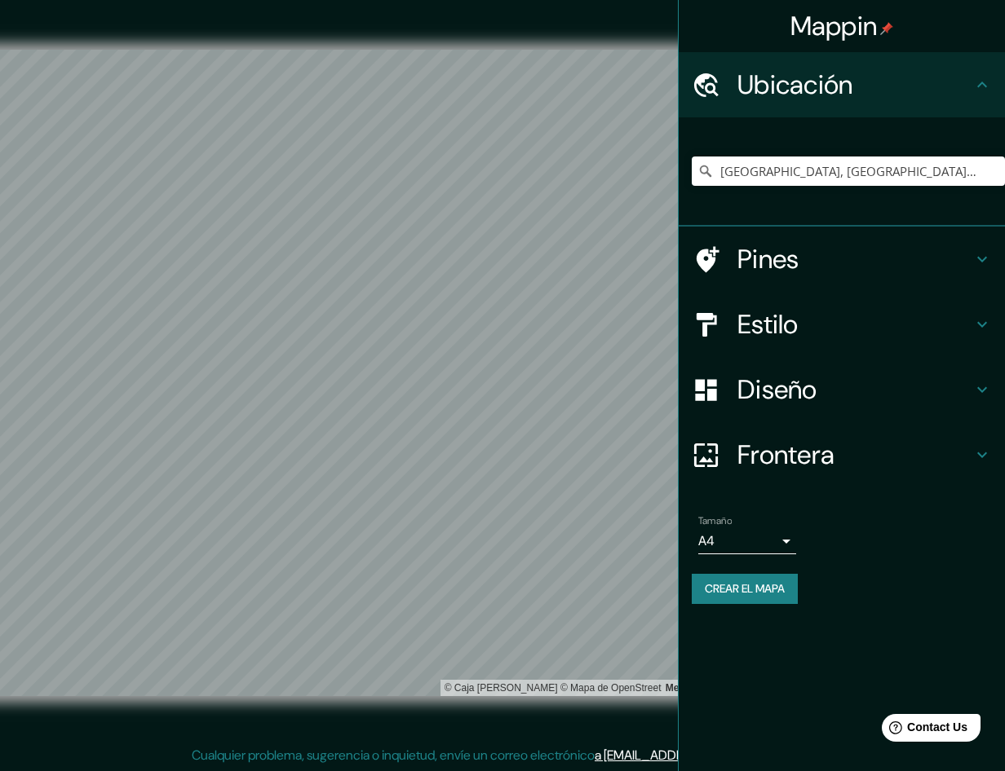
drag, startPoint x: 936, startPoint y: 29, endPoint x: 964, endPoint y: 47, distance: 33.5
click at [912, 27] on div "Mappin" at bounding box center [842, 26] width 326 height 52
click at [912, 81] on icon at bounding box center [982, 85] width 20 height 20
click at [656, 33] on div "© Caja [PERSON_NAME] © Mapa de OpenStreet Mejora este mapa © Maxar" at bounding box center [339, 373] width 904 height 694
click at [667, 43] on div "© Caja [PERSON_NAME] © Mapa de OpenStreet Mejora este mapa © Maxar" at bounding box center [339, 373] width 904 height 694
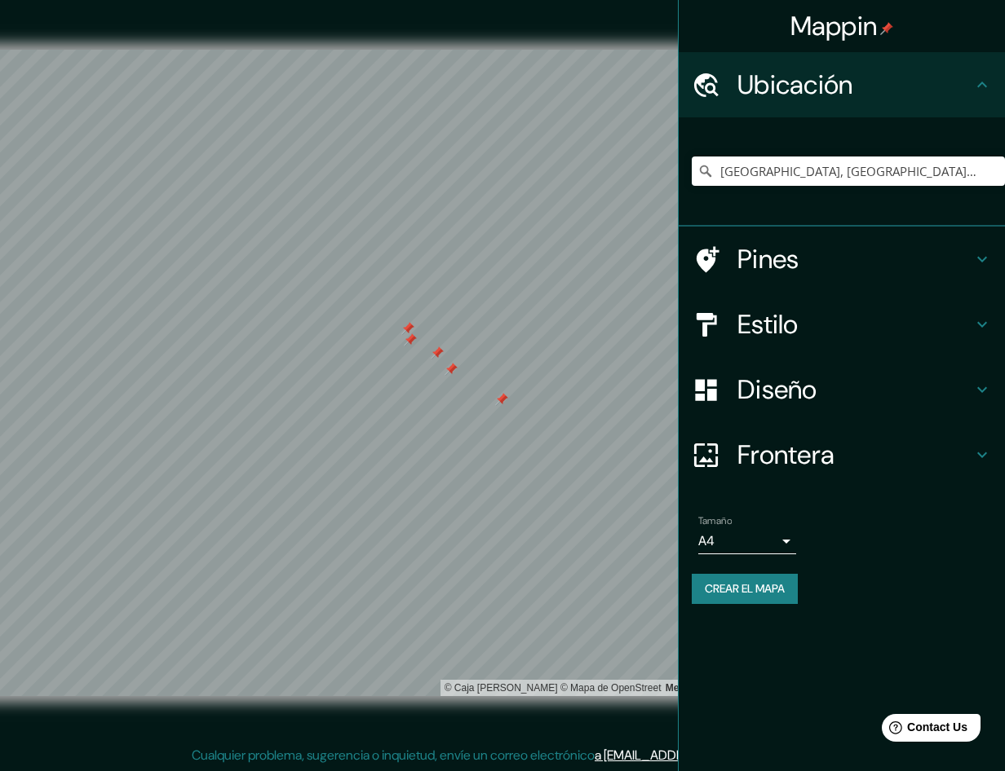
click at [792, 258] on h4 "Pines" at bounding box center [854, 259] width 235 height 33
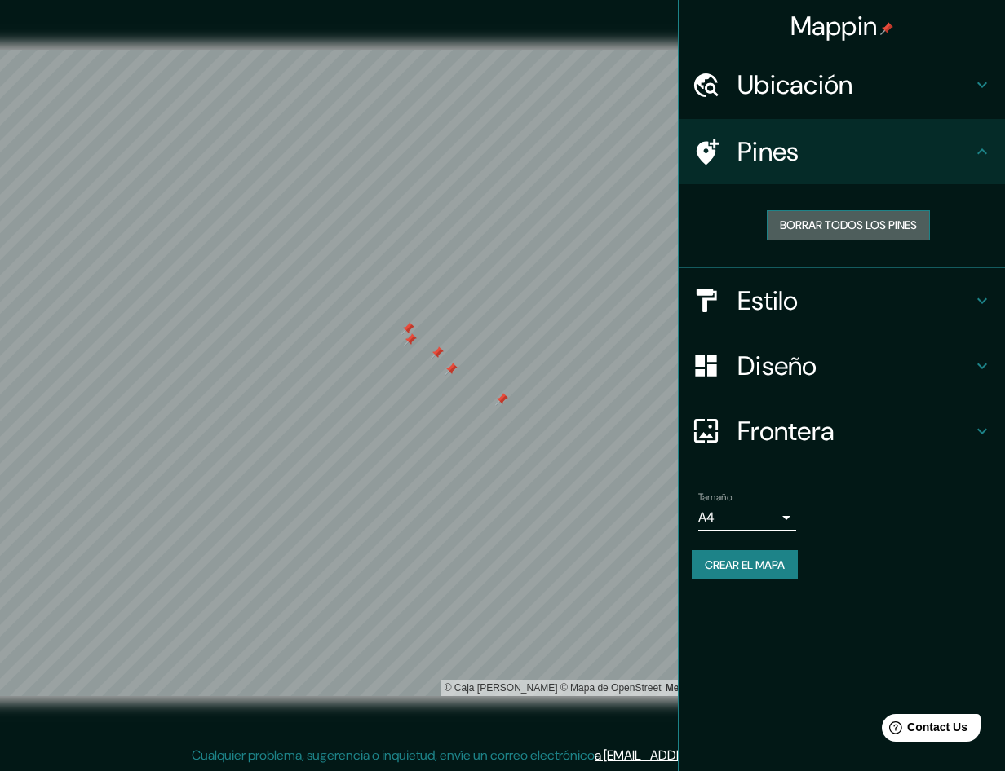
click at [819, 232] on font "Borrar todos los pines" at bounding box center [848, 225] width 137 height 20
